Goal: Transaction & Acquisition: Purchase product/service

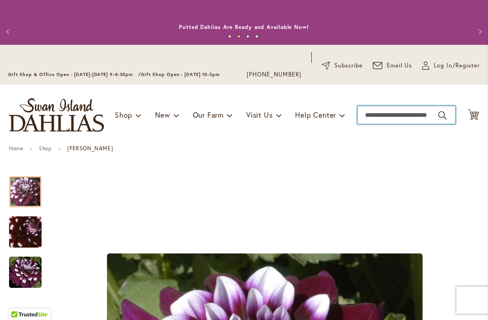
click at [359, 112] on input "Search" at bounding box center [406, 115] width 98 height 18
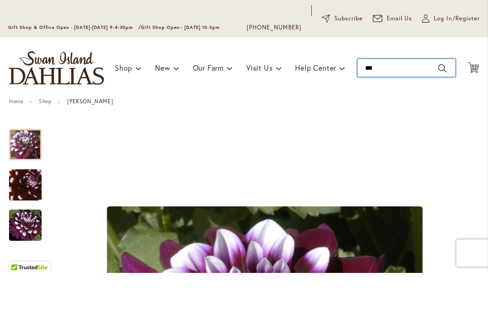
type input "****"
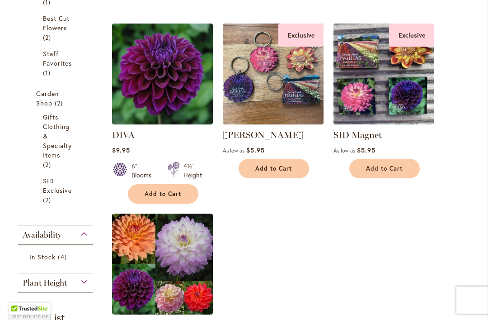
scroll to position [293, 0]
click at [200, 108] on img at bounding box center [162, 74] width 101 height 101
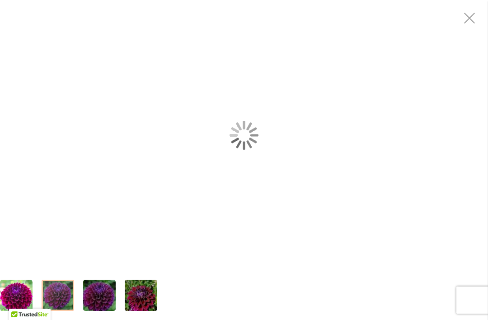
click at [281, 192] on div "Diva" at bounding box center [244, 135] width 488 height 270
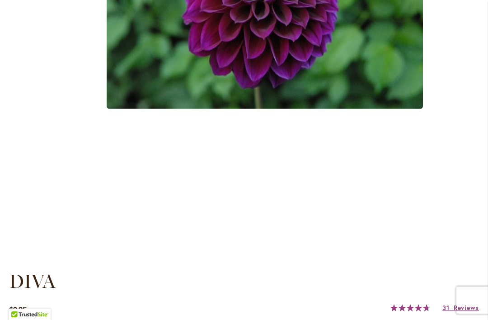
scroll to position [408, 0]
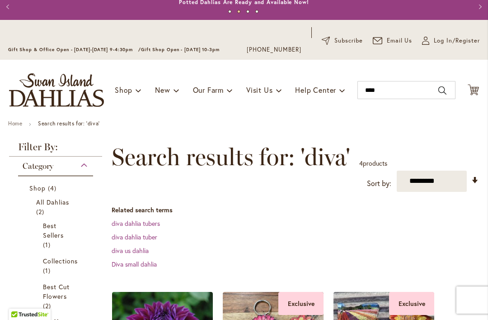
scroll to position [23, 0]
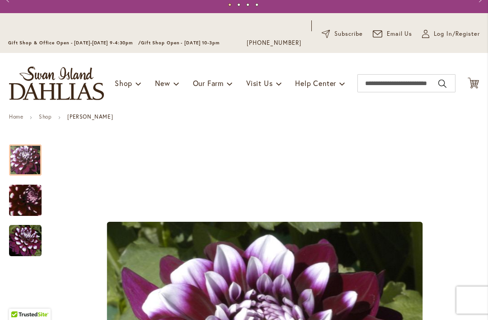
scroll to position [66, 0]
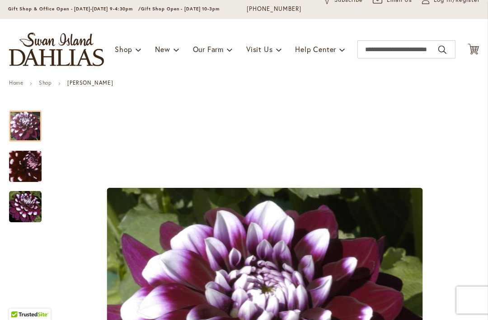
click at [112, 63] on div "Toggle Nav Shop Dahlia Tubers Collections Fresh Cut Dahlias Gardening Supplies …" at bounding box center [244, 49] width 488 height 61
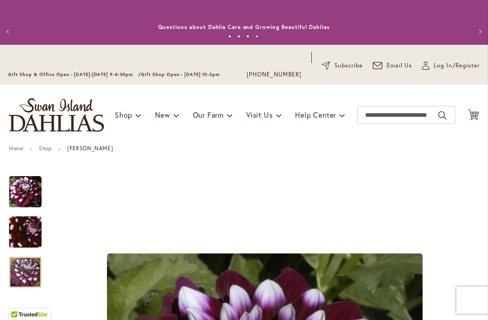
scroll to position [0, 0]
click at [252, 0] on div "Previous Annual Dahlia Festival, August through [DATE] - [DATE] through [DATE] …" at bounding box center [244, 22] width 488 height 45
click at [255, 0] on div "Previous Annual Dahlia Festival, August through [DATE] - [DATE] through [DATE] …" at bounding box center [244, 22] width 488 height 45
